Goal: Task Accomplishment & Management: Use online tool/utility

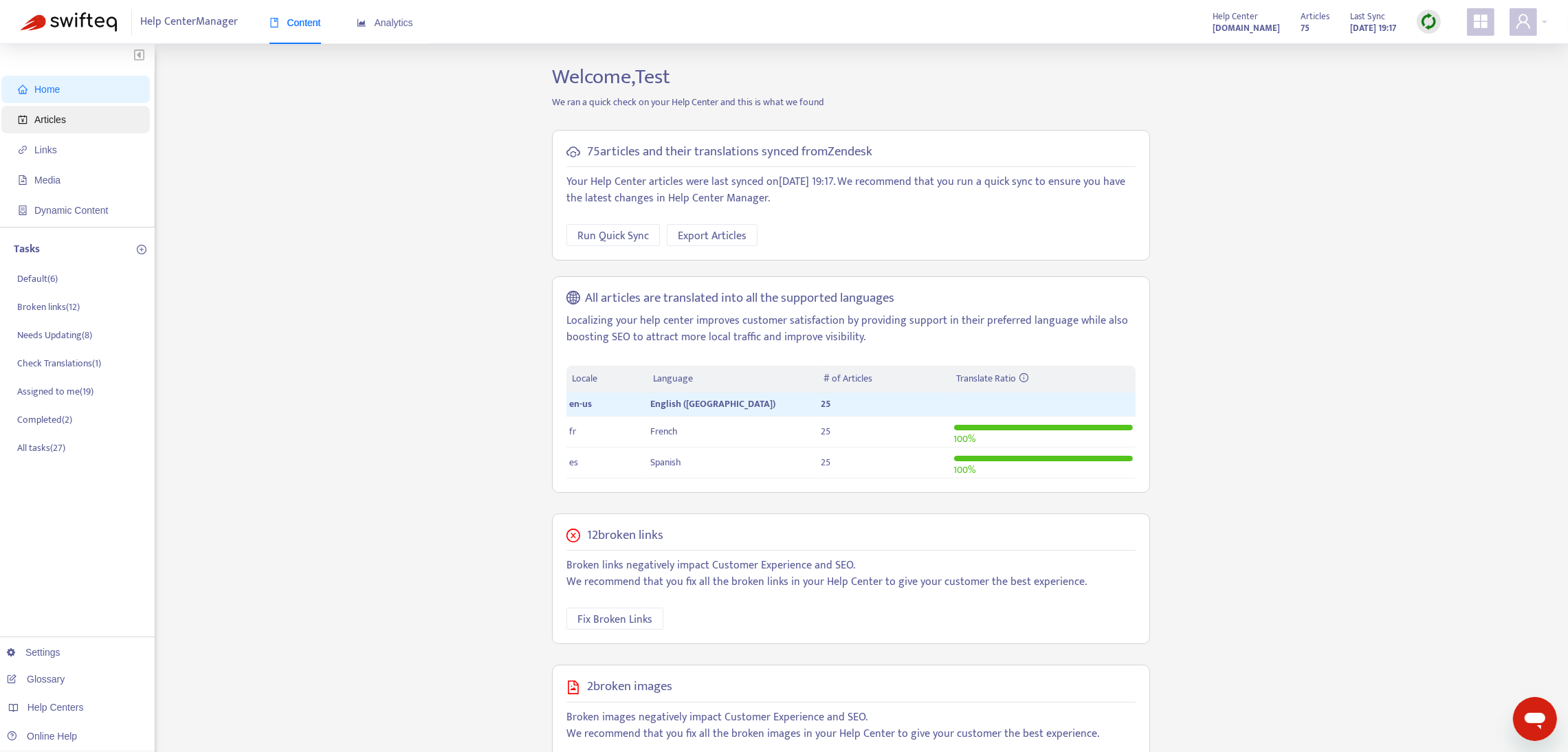
click at [64, 117] on span "Articles" at bounding box center [50, 119] width 32 height 11
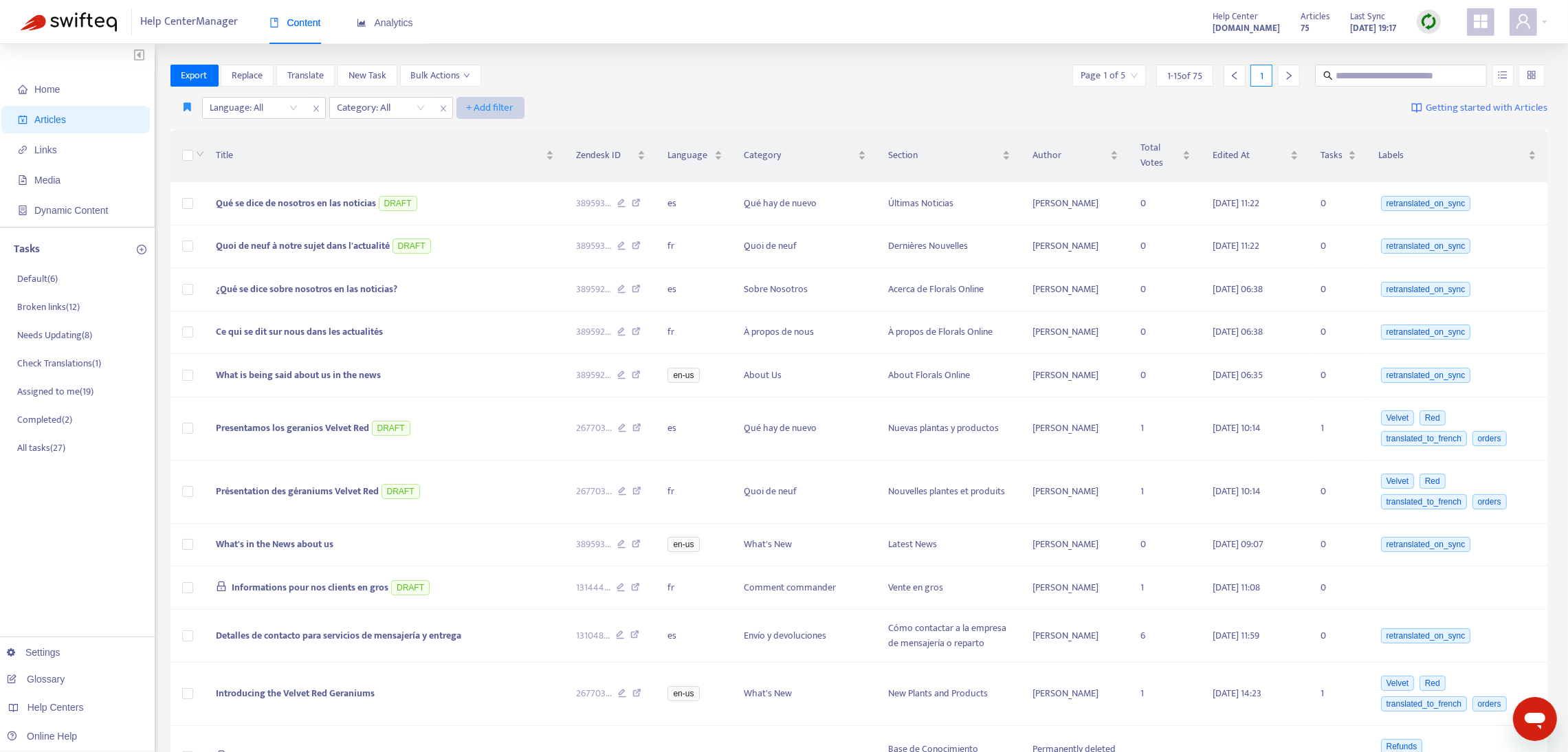
click at [486, 106] on span "+ Add filter" at bounding box center [490, 107] width 48 height 16
click at [490, 156] on span "Not translated to" at bounding box center [509, 157] width 86 height 16
click at [500, 103] on div at bounding box center [501, 107] width 83 height 16
click at [477, 180] on div "es" at bounding box center [587, 180] width 239 height 16
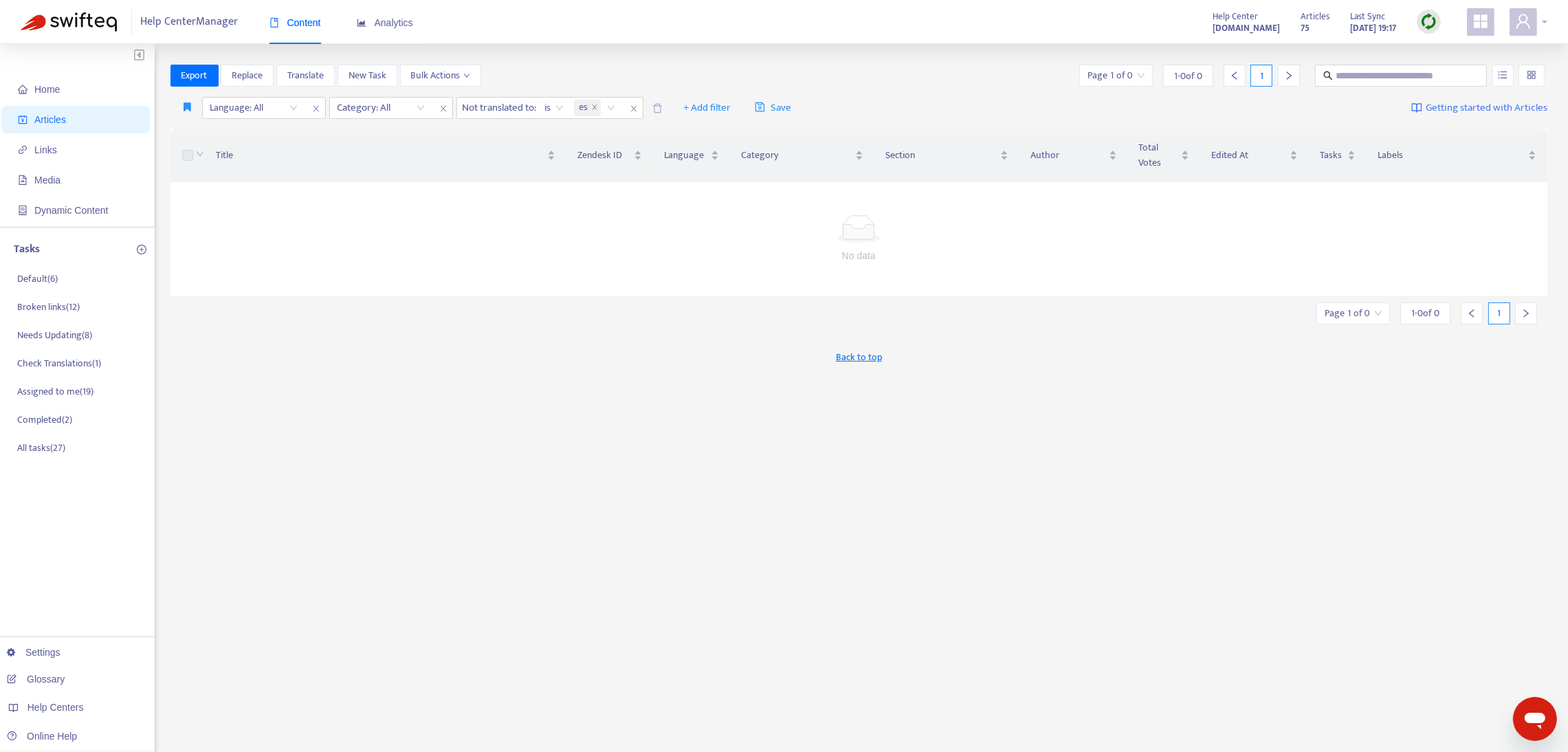
click at [1542, 22] on div at bounding box center [1528, 22] width 38 height 28
click at [1472, 227] on link "Logout" at bounding box center [1450, 224] width 45 height 16
